Goal: Navigation & Orientation: Go to known website

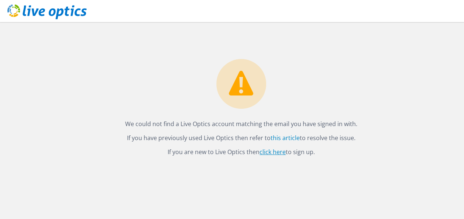
click at [282, 154] on link "click here" at bounding box center [272, 152] width 26 height 8
